Goal: Find specific page/section

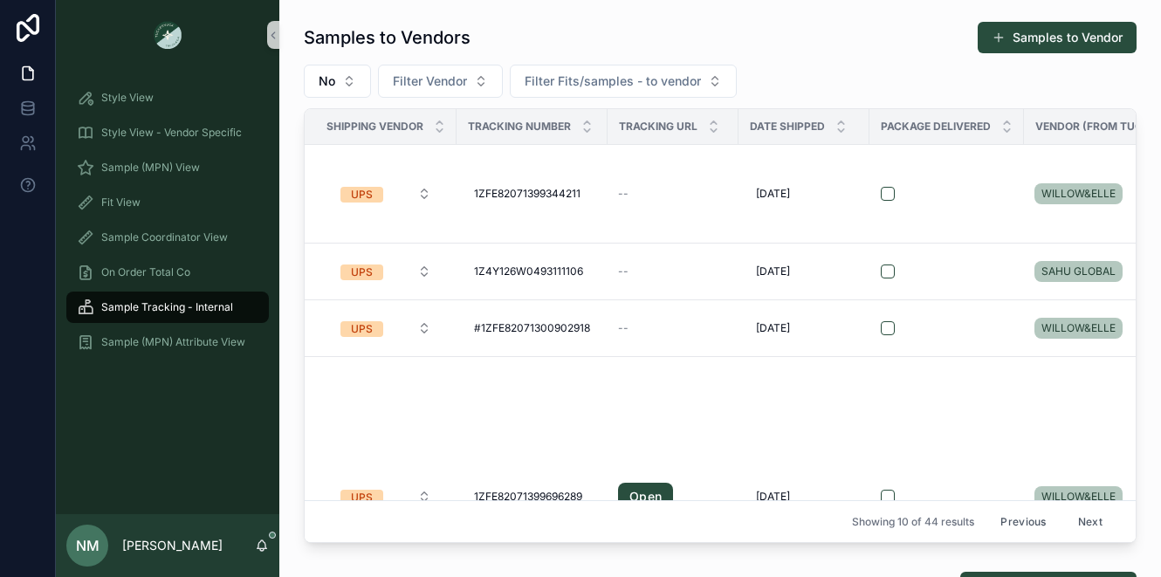
scroll to position [150, 0]
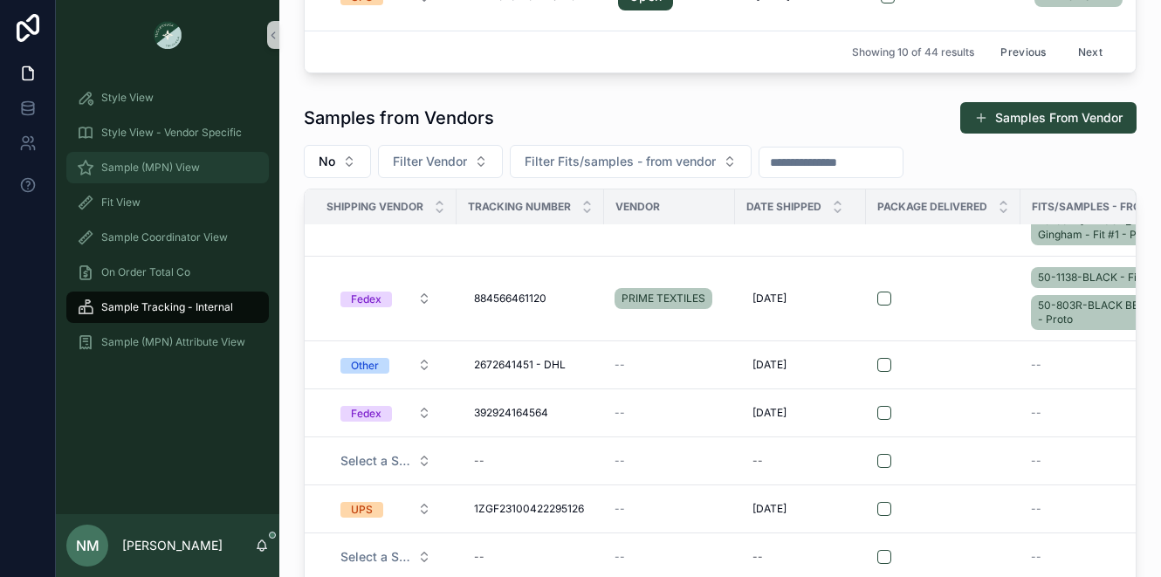
click at [152, 163] on span "Sample (MPN) View" at bounding box center [150, 168] width 99 height 14
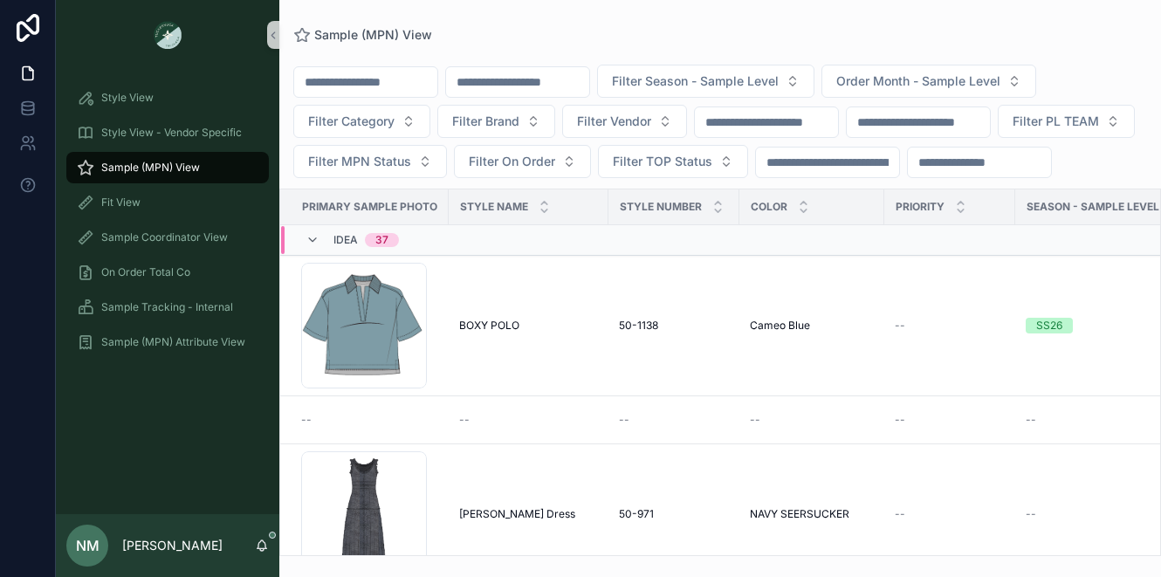
click at [546, 80] on input "scrollable content" at bounding box center [517, 82] width 143 height 24
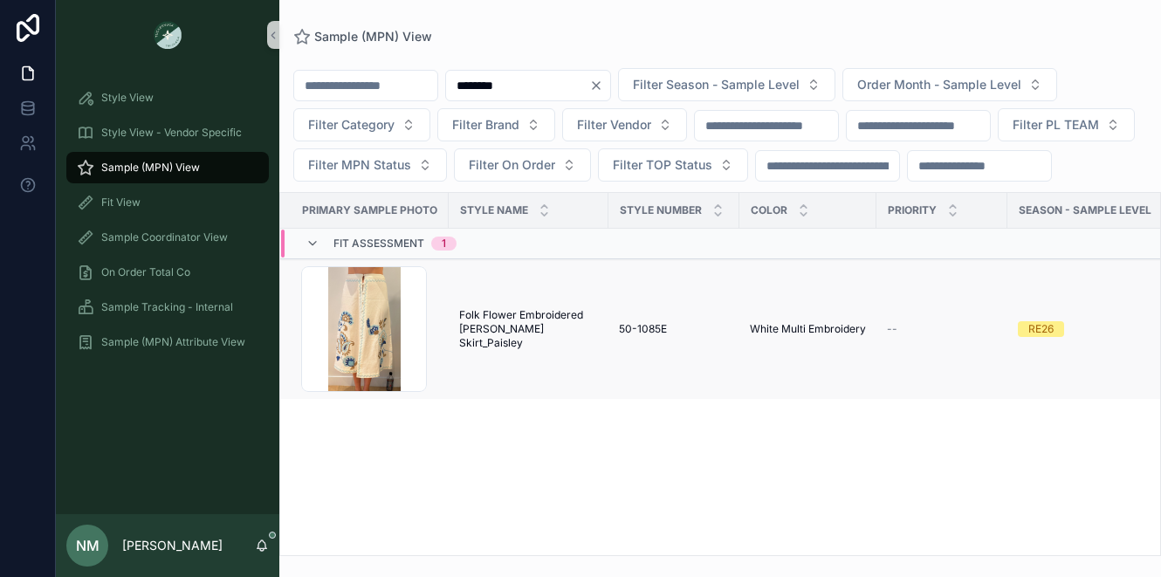
type input "********"
click at [553, 350] on span "Folk Flower Embroidered [PERSON_NAME] Skirt_Paisley" at bounding box center [528, 329] width 139 height 42
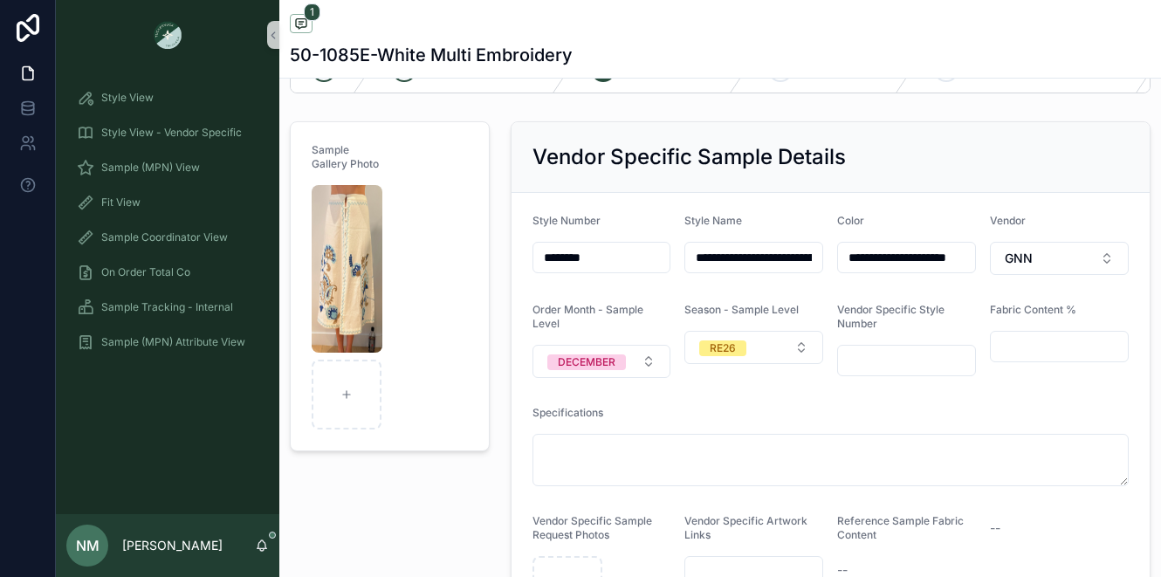
scroll to position [169, 0]
